Goal: Task Accomplishment & Management: Use online tool/utility

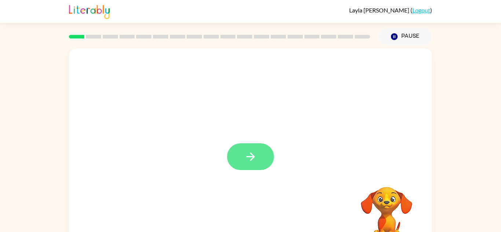
click at [239, 147] on button "button" at bounding box center [250, 156] width 47 height 27
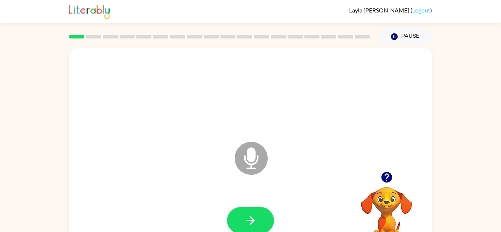
click at [244, 152] on icon at bounding box center [251, 158] width 33 height 33
click at [239, 227] on button "button" at bounding box center [250, 220] width 47 height 27
click at [254, 224] on icon "button" at bounding box center [250, 220] width 13 height 13
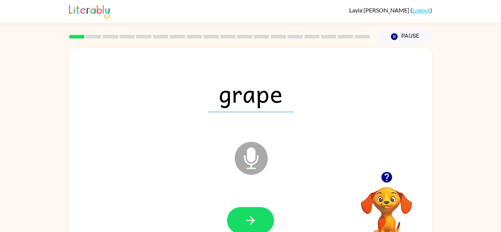
click at [254, 224] on icon "button" at bounding box center [250, 220] width 13 height 13
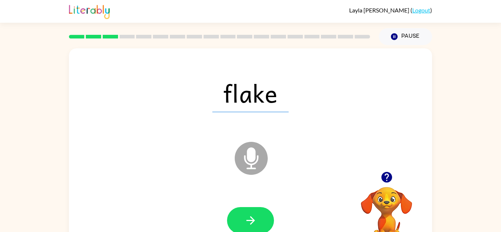
click at [254, 224] on icon "button" at bounding box center [250, 220] width 13 height 13
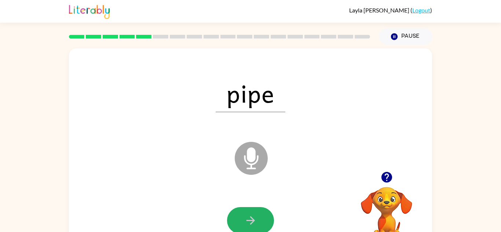
click at [254, 224] on icon "button" at bounding box center [250, 220] width 13 height 13
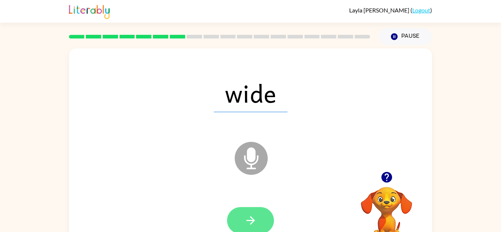
click at [259, 224] on button "button" at bounding box center [250, 220] width 47 height 27
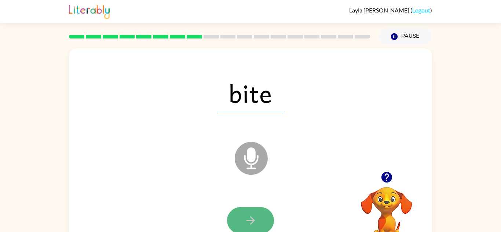
click at [250, 224] on icon "button" at bounding box center [250, 220] width 13 height 13
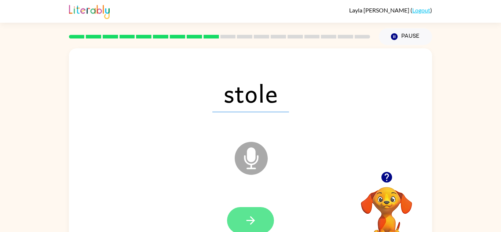
click at [254, 221] on icon "button" at bounding box center [250, 220] width 13 height 13
click at [251, 227] on button "button" at bounding box center [250, 220] width 47 height 27
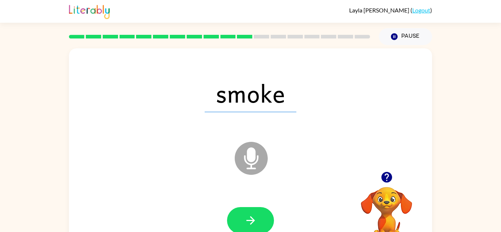
click at [251, 227] on button "button" at bounding box center [250, 220] width 47 height 27
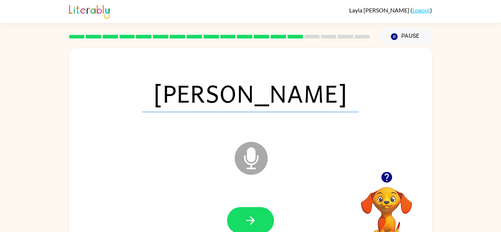
click at [251, 227] on button "button" at bounding box center [250, 220] width 47 height 27
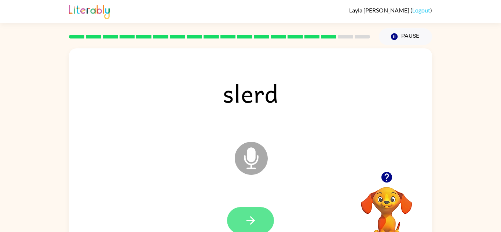
click at [252, 229] on button "button" at bounding box center [250, 220] width 47 height 27
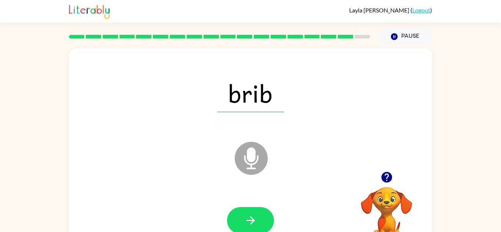
click at [252, 229] on button "button" at bounding box center [250, 220] width 47 height 27
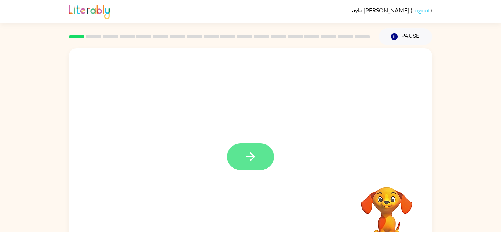
click at [240, 160] on button "button" at bounding box center [250, 156] width 47 height 27
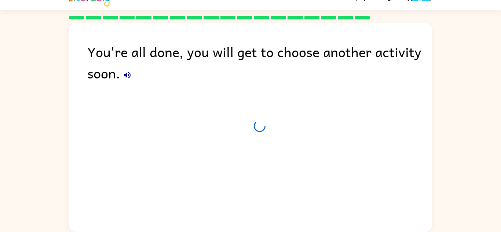
scroll to position [12, 0]
